Goal: Book appointment/travel/reservation

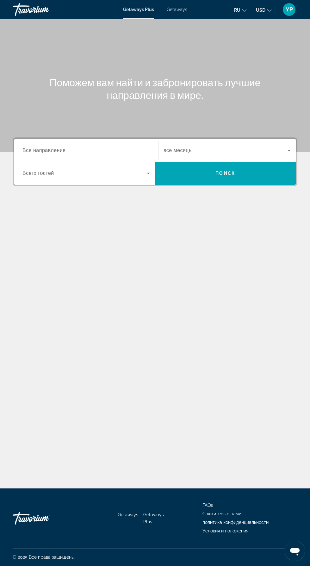
click at [37, 151] on span "Все направления" at bounding box center [43, 150] width 43 height 5
click at [37, 151] on input "Destination Все направления" at bounding box center [86, 151] width 128 height 8
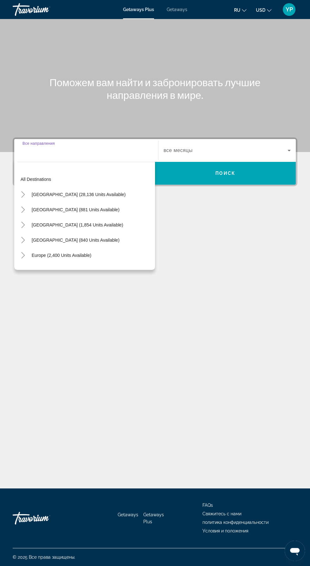
scroll to position [45, 0]
click at [41, 237] on span "[GEOGRAPHIC_DATA] (840 units available)" at bounding box center [76, 239] width 88 height 5
type input "**********"
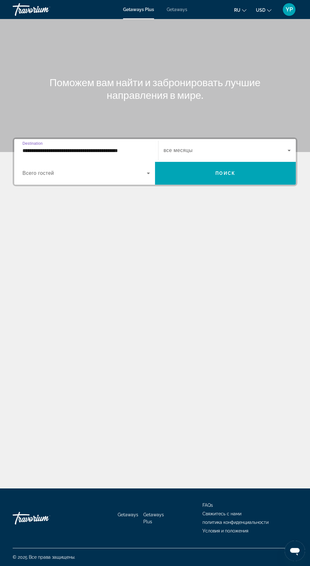
click at [227, 147] on span "Search widget" at bounding box center [226, 151] width 124 height 8
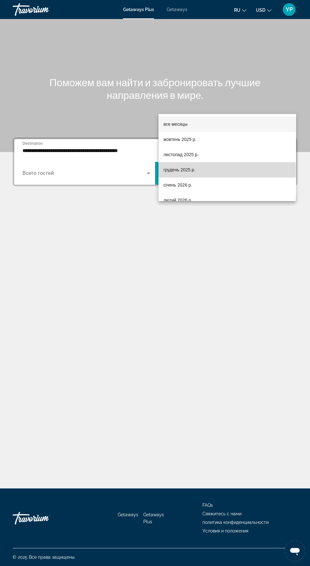
click at [173, 171] on span "грудень 2025 р." at bounding box center [180, 170] width 32 height 8
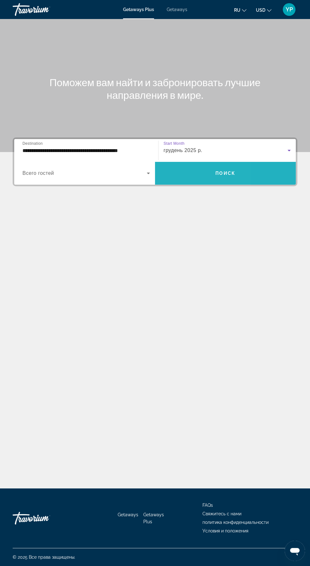
click at [193, 166] on span "Search widget" at bounding box center [225, 173] width 141 height 15
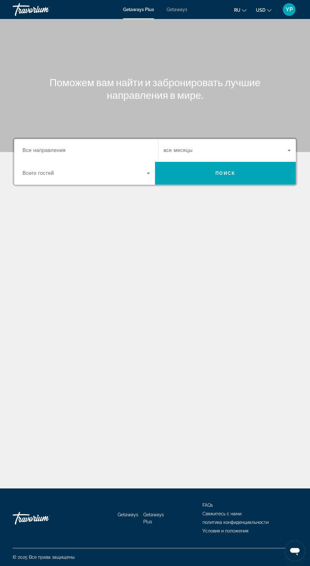
click at [52, 154] on div "Destination Все направления" at bounding box center [86, 150] width 128 height 18
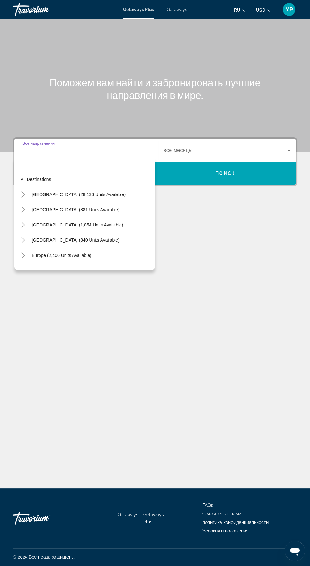
scroll to position [45, 0]
click at [35, 237] on span "[GEOGRAPHIC_DATA] (840 units available)" at bounding box center [76, 239] width 88 height 5
type input "**********"
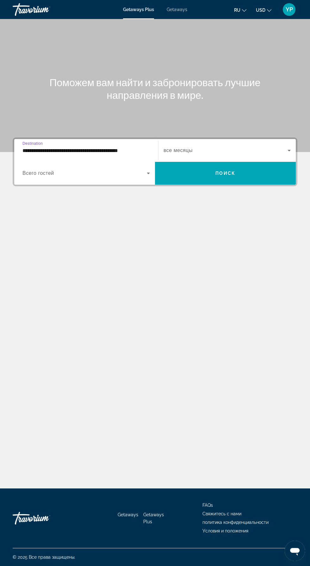
click at [174, 148] on span "все месяцы" at bounding box center [178, 150] width 29 height 5
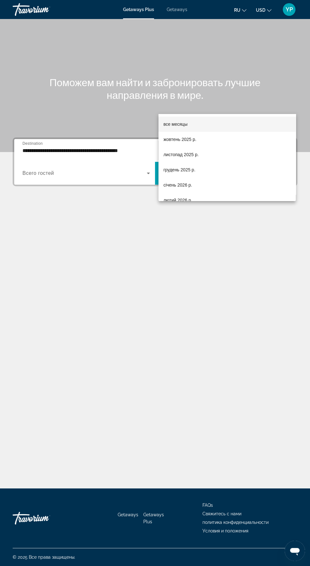
click at [98, 191] on div at bounding box center [155, 283] width 310 height 566
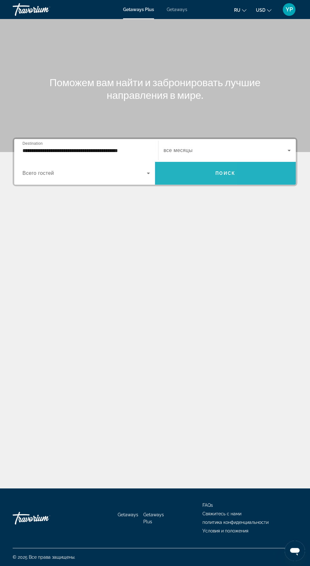
click at [186, 166] on span "Search widget" at bounding box center [225, 173] width 141 height 15
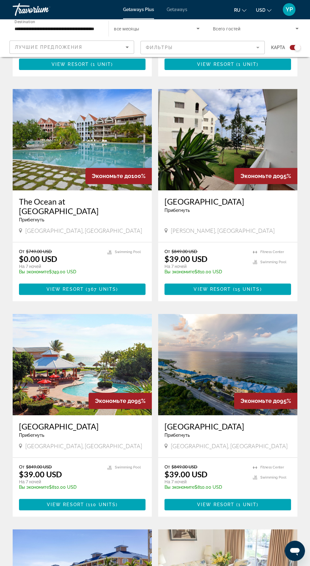
scroll to position [327, 0]
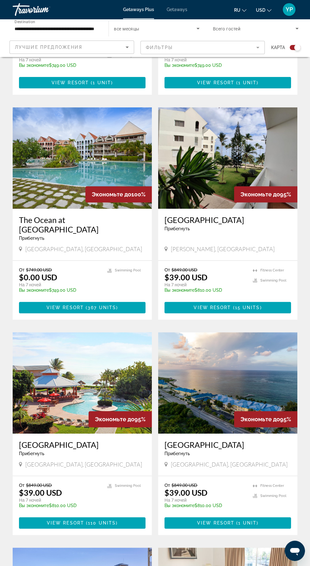
click at [238, 215] on h3 "[GEOGRAPHIC_DATA]" at bounding box center [228, 219] width 127 height 9
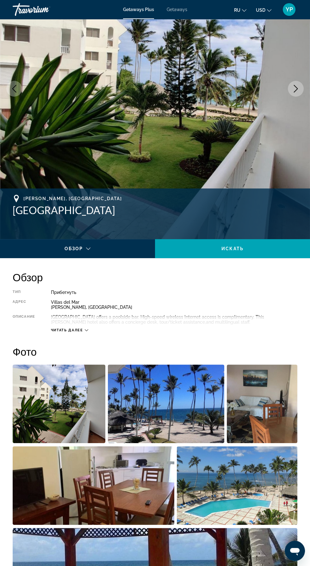
scroll to position [82, 0]
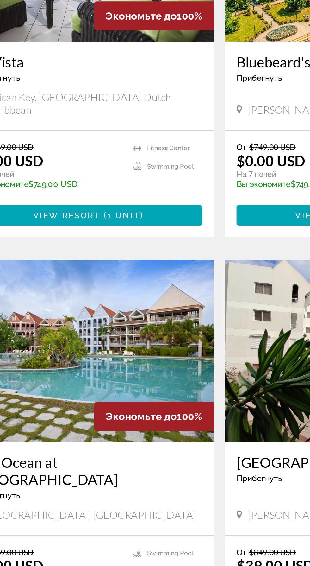
scroll to position [120, 0]
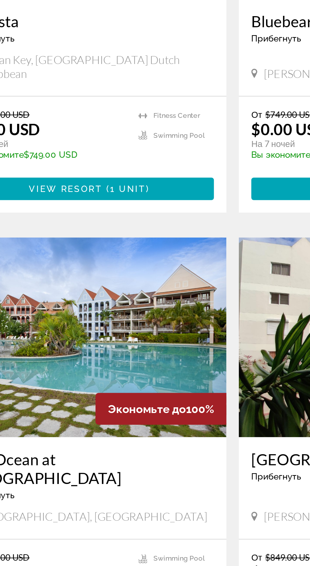
click at [97, 422] on h3 "The Ocean at [GEOGRAPHIC_DATA]" at bounding box center [82, 431] width 127 height 19
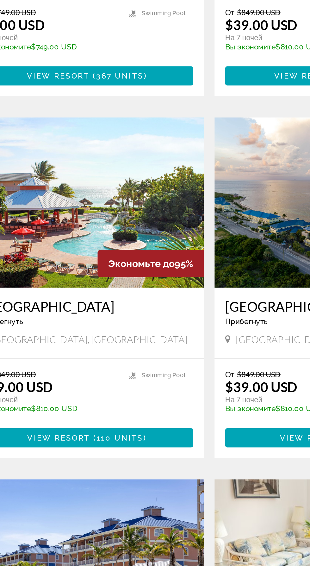
scroll to position [428, 0]
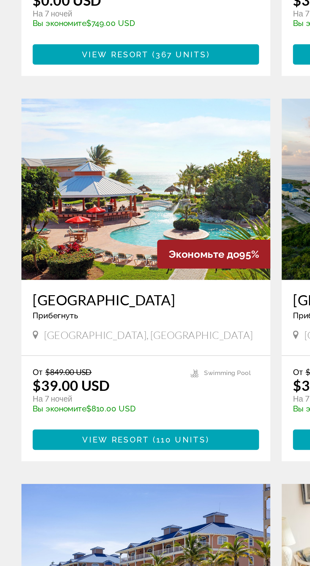
click at [38, 339] on h3 "[GEOGRAPHIC_DATA]" at bounding box center [82, 343] width 127 height 9
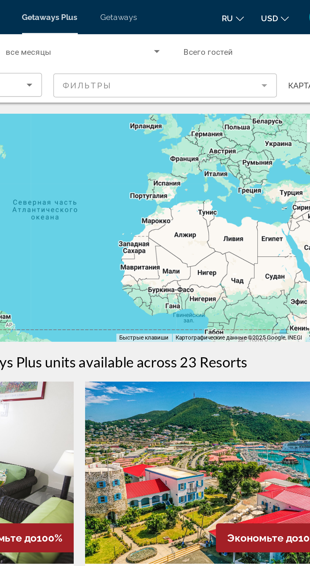
click at [229, 29] on span "Всего гостей" at bounding box center [227, 28] width 28 height 5
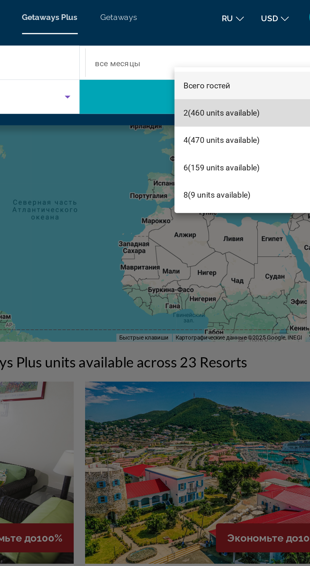
click at [219, 60] on span "2 (460 units available)" at bounding box center [234, 63] width 42 height 8
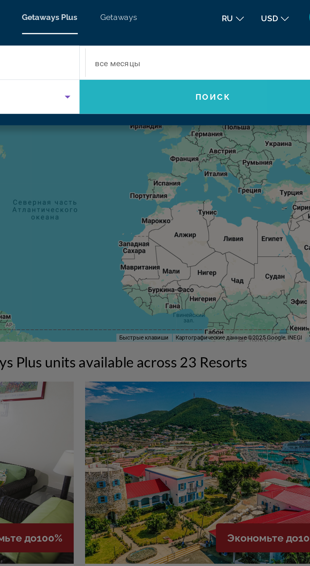
click at [192, 51] on span "Search widget" at bounding box center [229, 53] width 149 height 15
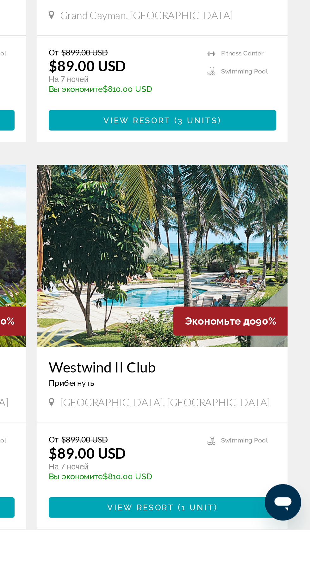
scroll to position [961, 0]
